Goal: Information Seeking & Learning: Check status

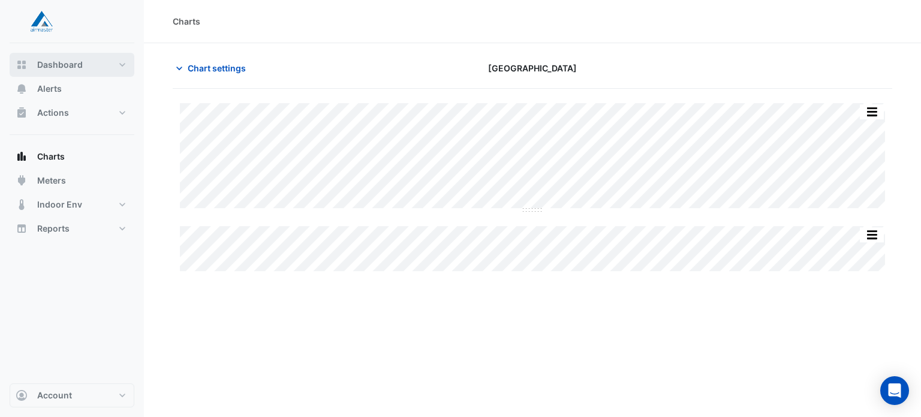
click at [73, 59] on span "Dashboard" at bounding box center [60, 65] width 46 height 12
select select "***"
